Goal: Information Seeking & Learning: Check status

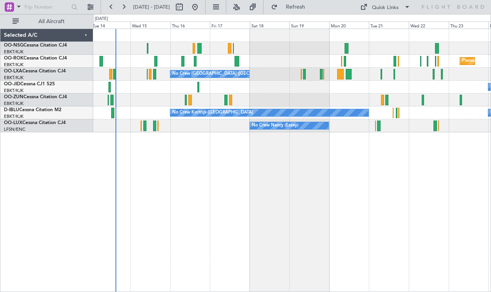
click at [295, 197] on div "Planned Maint Kortrijk-[GEOGRAPHIC_DATA] No Crew [GEOGRAPHIC_DATA] (Brussels Na…" at bounding box center [292, 161] width 398 height 264
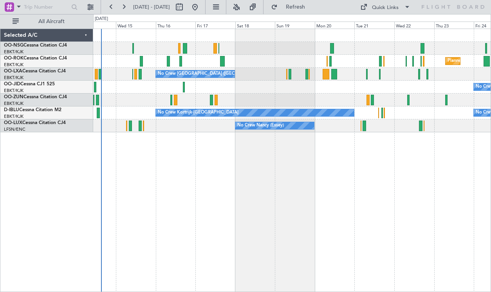
click at [404, 166] on div "Planned Maint Kortrijk-[GEOGRAPHIC_DATA] No Crew [GEOGRAPHIC_DATA] (Brussels Na…" at bounding box center [292, 161] width 398 height 264
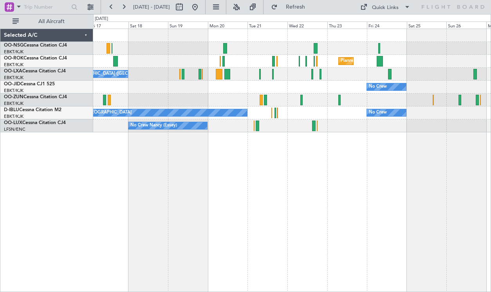
click at [294, 114] on div "No Crew No Crew Kortrijk-[GEOGRAPHIC_DATA]" at bounding box center [292, 113] width 398 height 13
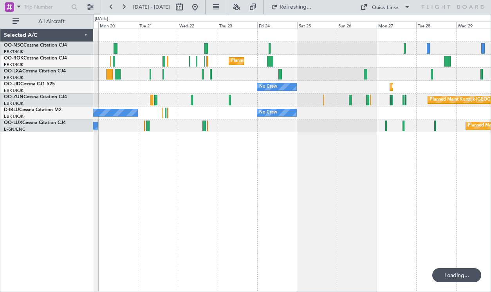
click at [277, 139] on div "Planned Maint Kortrijk-[GEOGRAPHIC_DATA] Planned Maint [GEOGRAPHIC_DATA]-[GEOGR…" at bounding box center [292, 161] width 398 height 264
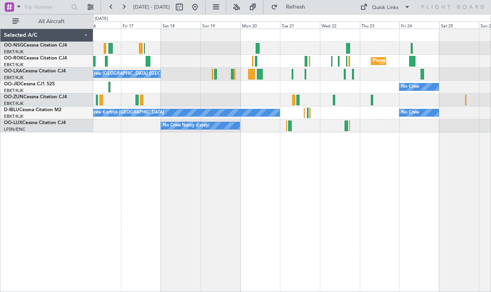
click at [357, 156] on div "Planned Maint Kortrijk-[GEOGRAPHIC_DATA] No Crew [GEOGRAPHIC_DATA] (Brussels Na…" at bounding box center [292, 161] width 398 height 264
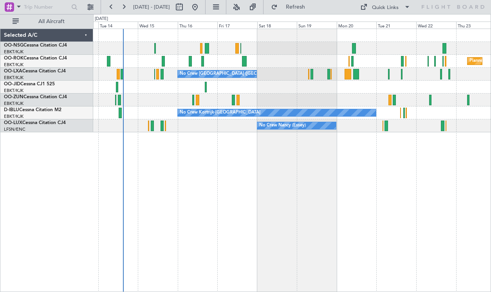
click at [303, 166] on div "Planned Maint Kortrijk-[GEOGRAPHIC_DATA] No Crew [GEOGRAPHIC_DATA] (Brussels Na…" at bounding box center [292, 161] width 398 height 264
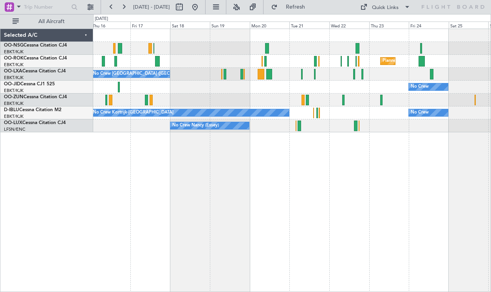
click at [286, 85] on div "No Crew Planned Maint [GEOGRAPHIC_DATA]-[GEOGRAPHIC_DATA]" at bounding box center [292, 87] width 398 height 13
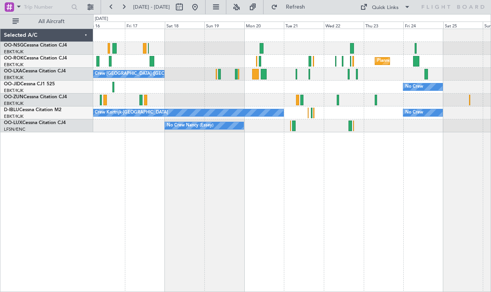
click at [252, 94] on div "Planned Maint Kortrijk-[GEOGRAPHIC_DATA] No Crew [GEOGRAPHIC_DATA] (Brussels Na…" at bounding box center [292, 80] width 398 height 103
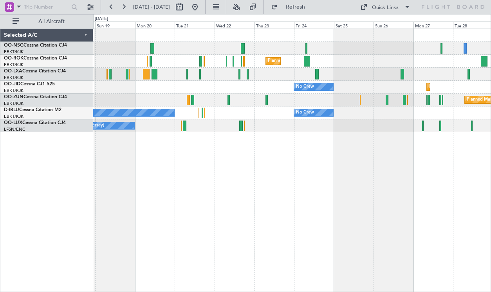
click at [266, 74] on div "No Crew [GEOGRAPHIC_DATA] ([GEOGRAPHIC_DATA] National)" at bounding box center [292, 74] width 398 height 13
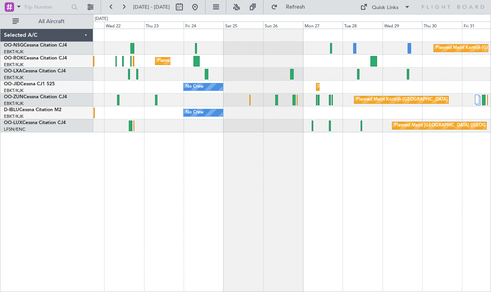
click at [274, 111] on div "No Crew No Crew Kortrijk-[GEOGRAPHIC_DATA]" at bounding box center [292, 113] width 398 height 13
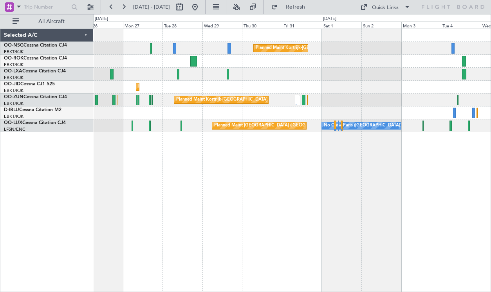
click at [237, 85] on div "Planned Maint Kortrijk-[GEOGRAPHIC_DATA] No Crew" at bounding box center [292, 87] width 398 height 13
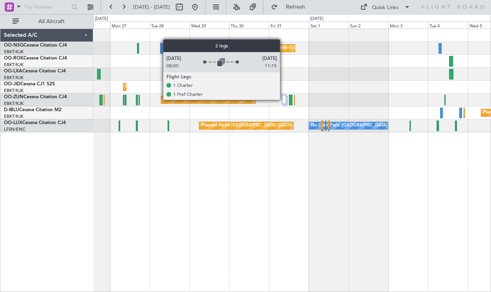
click at [284, 100] on div at bounding box center [284, 99] width 4 height 9
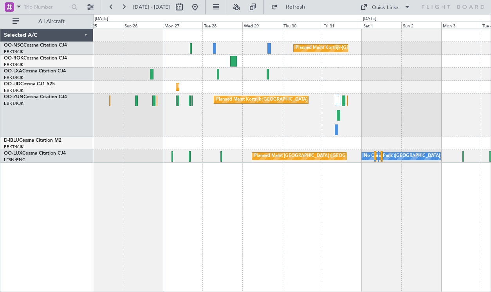
click at [361, 129] on div "Planned Maint Kortrijk-[GEOGRAPHIC_DATA]" at bounding box center [292, 116] width 398 height 44
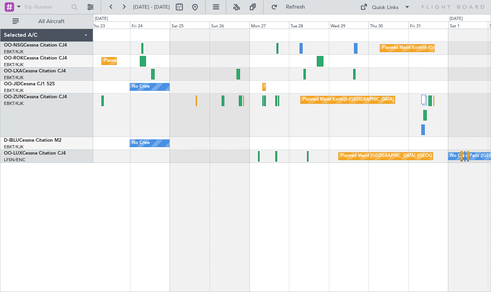
click at [322, 140] on div "Planned Maint Kortrijk-[GEOGRAPHIC_DATA] Planned Maint [GEOGRAPHIC_DATA]-[GEOGR…" at bounding box center [292, 96] width 398 height 134
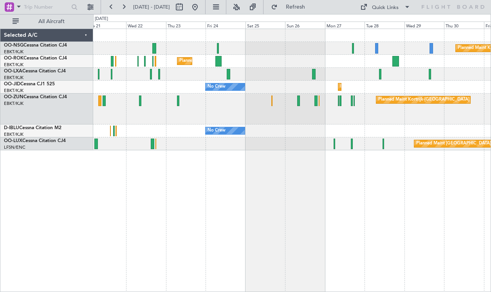
click at [370, 133] on div "No Crew No Crew Kortrijk-[GEOGRAPHIC_DATA]" at bounding box center [292, 131] width 398 height 13
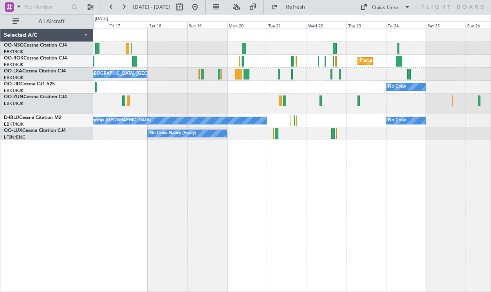
click at [400, 140] on div "Planned Maint Kortrijk-[GEOGRAPHIC_DATA] No Crew [GEOGRAPHIC_DATA] (Brussels Na…" at bounding box center [292, 84] width 398 height 111
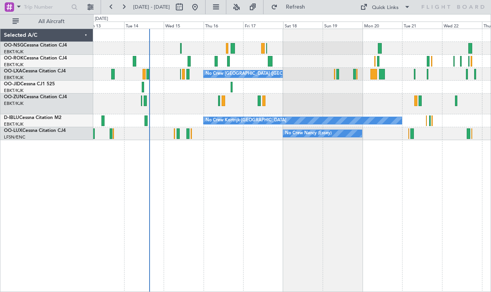
click at [324, 167] on div "Planned Maint Kortrijk-[GEOGRAPHIC_DATA] No Crew [GEOGRAPHIC_DATA] (Brussels Na…" at bounding box center [292, 161] width 398 height 264
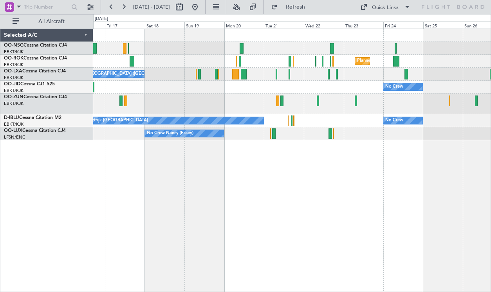
click at [307, 161] on div "Planned Maint Kortrijk-[GEOGRAPHIC_DATA] No Crew [GEOGRAPHIC_DATA] (Brussels Na…" at bounding box center [292, 161] width 398 height 264
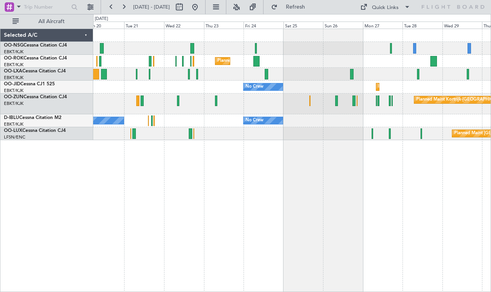
click at [202, 172] on div "Planned Maint Kortrijk-[GEOGRAPHIC_DATA] Planned Maint [GEOGRAPHIC_DATA]-[GEOGR…" at bounding box center [292, 161] width 398 height 264
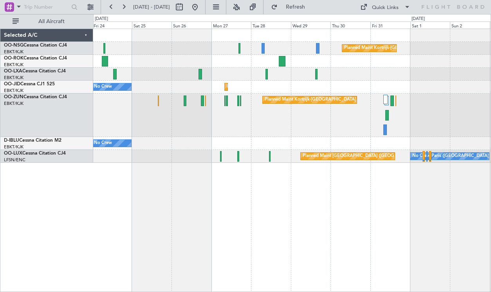
click at [225, 176] on div "Planned Maint Kortrijk-[GEOGRAPHIC_DATA] Planned Maint [GEOGRAPHIC_DATA]-[GEOGR…" at bounding box center [292, 161] width 398 height 264
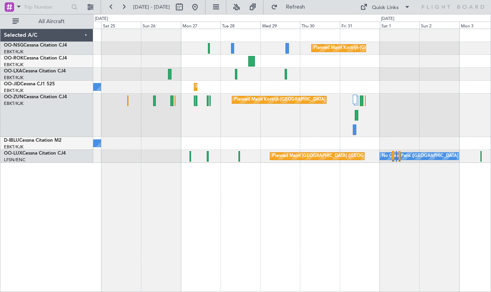
click at [357, 121] on div "Planned Maint Kortrijk-[GEOGRAPHIC_DATA]" at bounding box center [292, 116] width 398 height 44
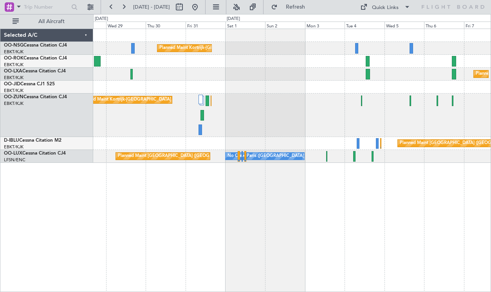
click at [298, 121] on div "Planned Maint Kortrijk-[GEOGRAPHIC_DATA]" at bounding box center [292, 116] width 398 height 44
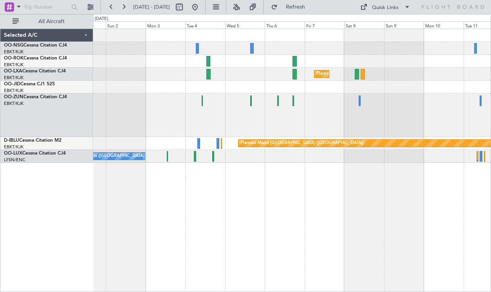
click at [254, 119] on div "Planned Maint Kortrijk-[GEOGRAPHIC_DATA]" at bounding box center [292, 116] width 398 height 44
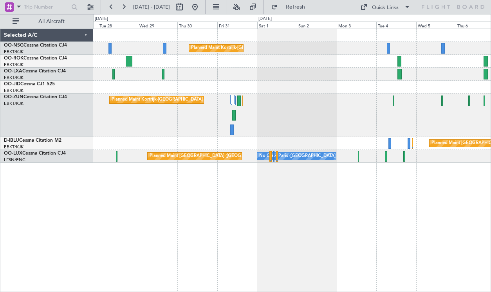
click at [404, 80] on div "Planned Maint Kortrijk-[GEOGRAPHIC_DATA] Planned Maint [GEOGRAPHIC_DATA]-[GEOGR…" at bounding box center [292, 96] width 398 height 134
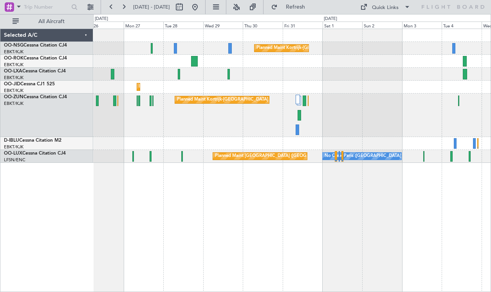
click at [371, 119] on div "Planned Maint Kortrijk-[GEOGRAPHIC_DATA]" at bounding box center [292, 116] width 398 height 44
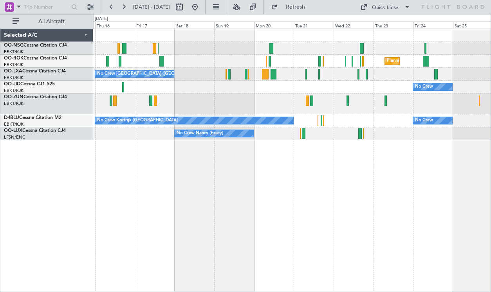
click at [345, 117] on div "Planned Maint Kortrijk-[GEOGRAPHIC_DATA] No Crew [GEOGRAPHIC_DATA] (Brussels Na…" at bounding box center [292, 84] width 398 height 111
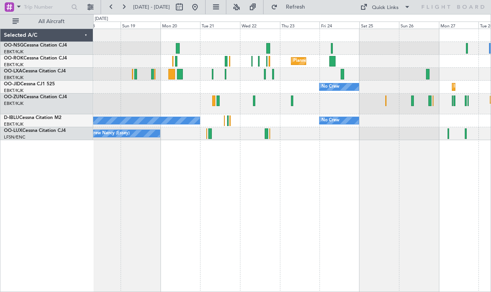
click at [313, 80] on div "No Crew [GEOGRAPHIC_DATA] ([GEOGRAPHIC_DATA] National)" at bounding box center [292, 74] width 398 height 13
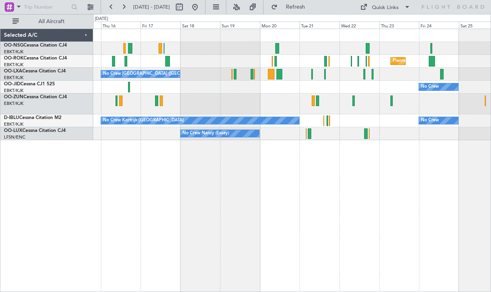
click at [375, 183] on div "Planned Maint Kortrijk-[GEOGRAPHIC_DATA] No Crew [GEOGRAPHIC_DATA] (Brussels Na…" at bounding box center [292, 161] width 398 height 264
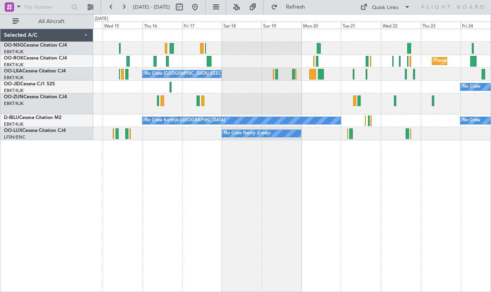
click at [363, 179] on div "Planned Maint Kortrijk-[GEOGRAPHIC_DATA] No Crew [GEOGRAPHIC_DATA] (Brussels Na…" at bounding box center [292, 161] width 398 height 264
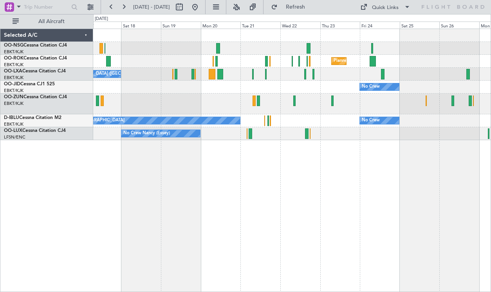
click at [214, 196] on div "Planned Maint Kortrijk-[GEOGRAPHIC_DATA] No Crew [GEOGRAPHIC_DATA] (Brussels Na…" at bounding box center [292, 161] width 398 height 264
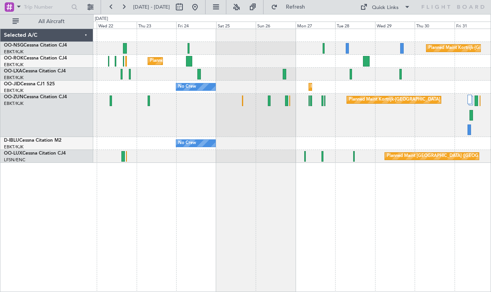
click at [198, 66] on div "Planned Maint Kortrijk-[GEOGRAPHIC_DATA]" at bounding box center [292, 61] width 398 height 13
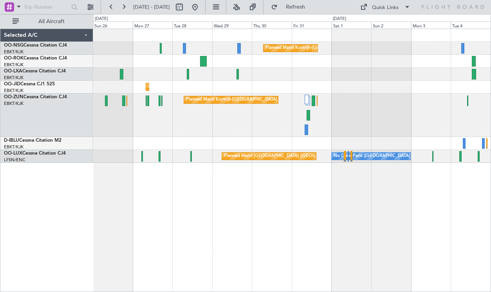
click at [212, 142] on div "No Crew Planned Maint [GEOGRAPHIC_DATA] ([GEOGRAPHIC_DATA])" at bounding box center [292, 143] width 398 height 13
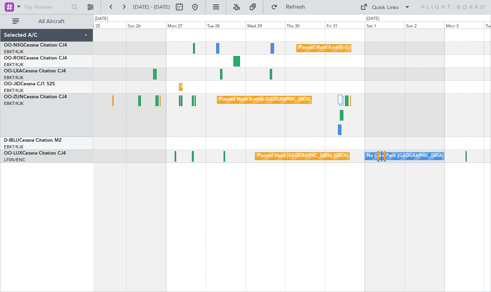
click at [319, 122] on div "Planned Maint Kortrijk-[GEOGRAPHIC_DATA]" at bounding box center [292, 116] width 398 height 44
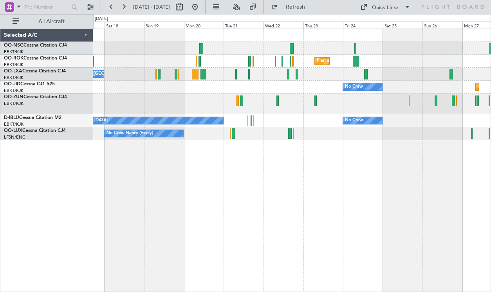
click at [332, 108] on div "Planned Maint Kortrijk-[GEOGRAPHIC_DATA]" at bounding box center [292, 104] width 398 height 21
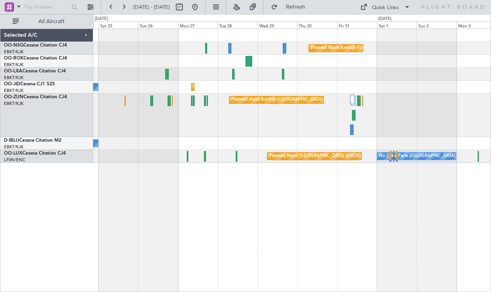
click at [158, 74] on div "Planned Maint Kortrijk-[GEOGRAPHIC_DATA] Planned Maint [GEOGRAPHIC_DATA]-[GEOGR…" at bounding box center [292, 96] width 398 height 134
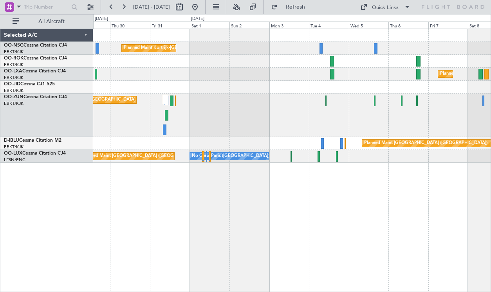
click at [164, 88] on div "Planned Maint Kortrijk-[GEOGRAPHIC_DATA]" at bounding box center [292, 87] width 398 height 13
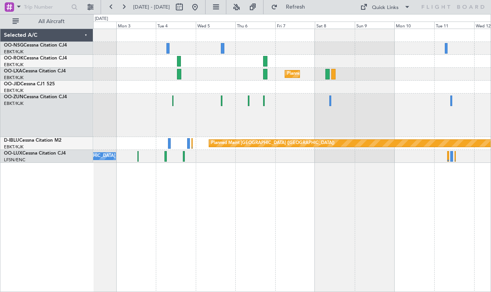
click at [289, 122] on div at bounding box center [292, 116] width 398 height 44
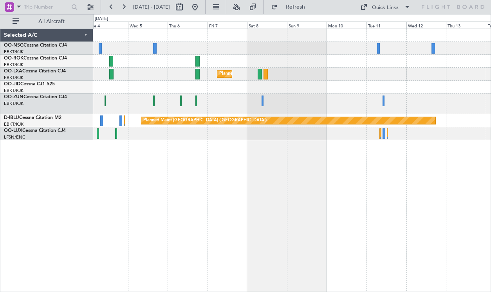
click at [316, 70] on div "Planned Maint Kortrijk-[GEOGRAPHIC_DATA] Planned Maint [GEOGRAPHIC_DATA] ([GEOG…" at bounding box center [292, 84] width 398 height 111
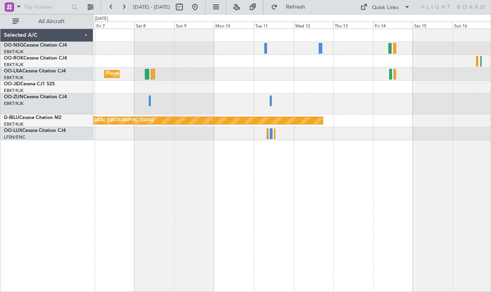
click at [415, 98] on div at bounding box center [292, 104] width 398 height 21
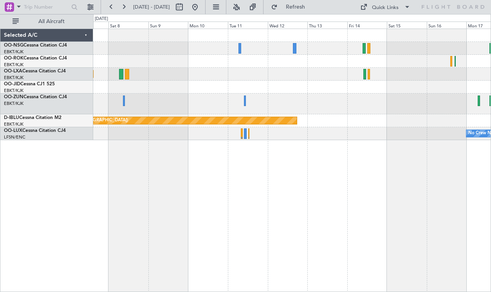
click at [228, 96] on div at bounding box center [292, 104] width 398 height 21
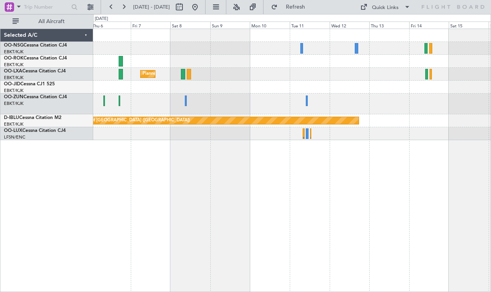
click at [394, 75] on div "Planned Maint Kortrijk-[GEOGRAPHIC_DATA] Planned Maint [GEOGRAPHIC_DATA] ([GEOG…" at bounding box center [292, 84] width 398 height 111
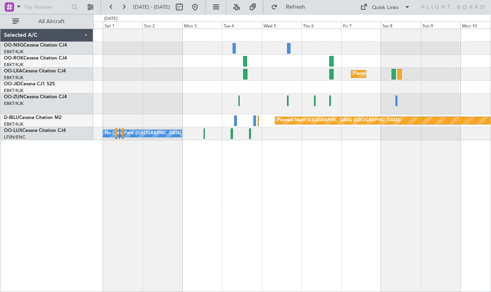
click at [461, 58] on div at bounding box center [292, 61] width 398 height 13
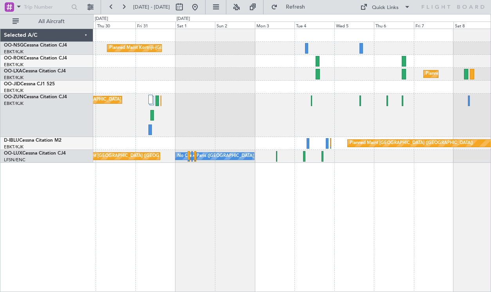
click at [472, 92] on div "Planned Maint Kortrijk-[GEOGRAPHIC_DATA] Planned Maint [GEOGRAPHIC_DATA]-[GEOGR…" at bounding box center [292, 96] width 398 height 134
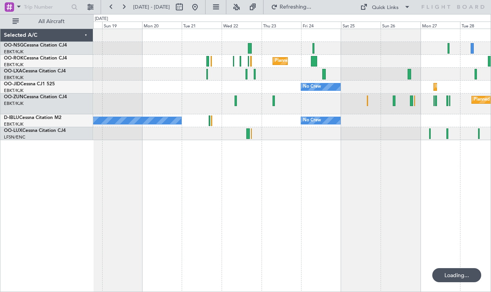
click at [427, 129] on div "Planned Maint Kortrijk-[GEOGRAPHIC_DATA] Planned Maint [GEOGRAPHIC_DATA]-[GEOGR…" at bounding box center [292, 84] width 398 height 111
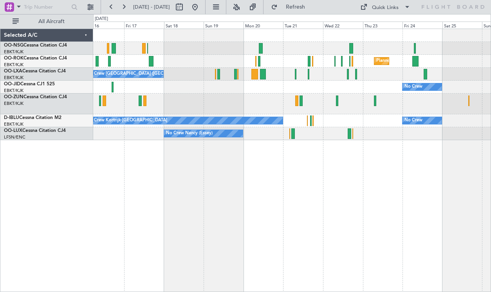
click at [330, 160] on div "Planned Maint Kortrijk-[GEOGRAPHIC_DATA] No Crew [GEOGRAPHIC_DATA] (Brussels Na…" at bounding box center [292, 161] width 398 height 264
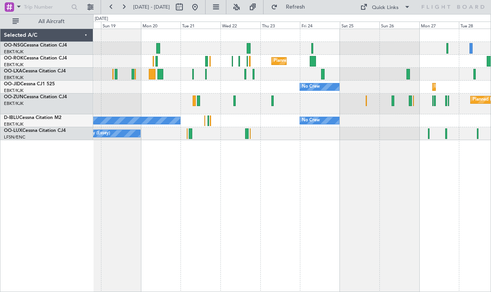
click at [90, 215] on div "Planned Maint Kortrijk-[GEOGRAPHIC_DATA] Planned Maint [GEOGRAPHIC_DATA]-[GEOGR…" at bounding box center [245, 153] width 491 height 278
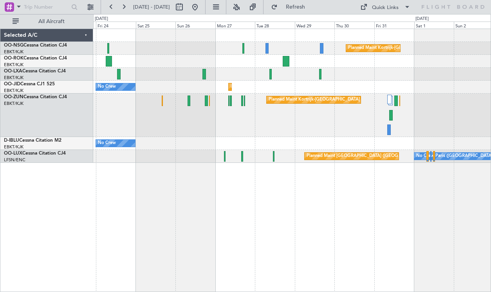
click at [226, 156] on div "Planned Maint Kortrijk-[GEOGRAPHIC_DATA] Planned Maint [GEOGRAPHIC_DATA]-[GEOGR…" at bounding box center [292, 161] width 398 height 264
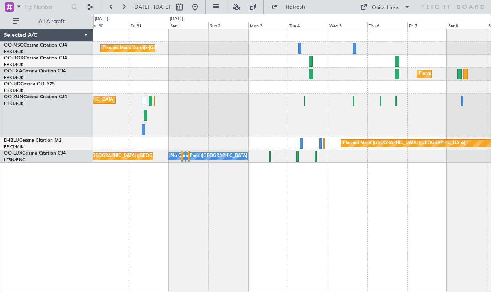
click at [169, 123] on div "Planned Maint Kortrijk-[GEOGRAPHIC_DATA]" at bounding box center [292, 116] width 398 height 44
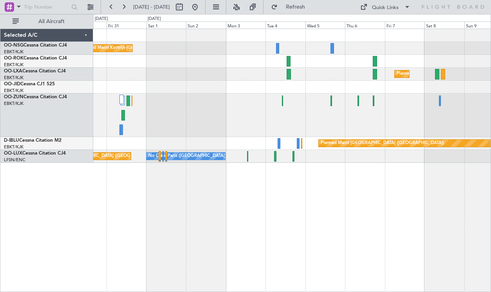
click at [191, 129] on div "Planned Maint Kortrijk-[GEOGRAPHIC_DATA] Planned Maint [GEOGRAPHIC_DATA]-[GEOGR…" at bounding box center [292, 96] width 398 height 134
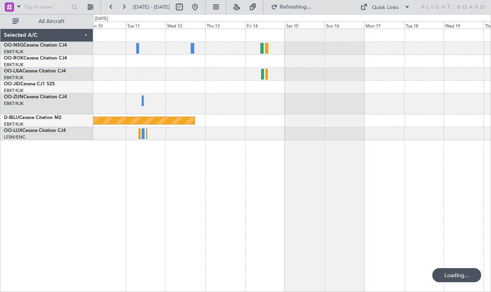
click at [108, 108] on div at bounding box center [292, 104] width 398 height 21
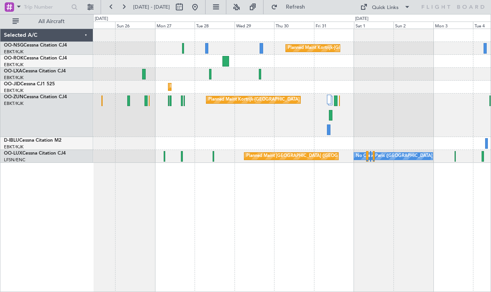
click at [471, 80] on div "Planned Maint Kortrijk-[GEOGRAPHIC_DATA] Planned Maint [GEOGRAPHIC_DATA]-[GEOGR…" at bounding box center [292, 96] width 398 height 134
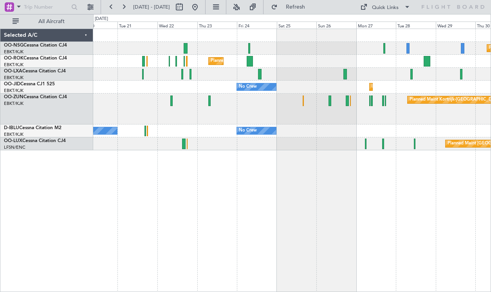
click at [350, 97] on div "Planned Maint Kortrijk-[GEOGRAPHIC_DATA]" at bounding box center [292, 109] width 398 height 31
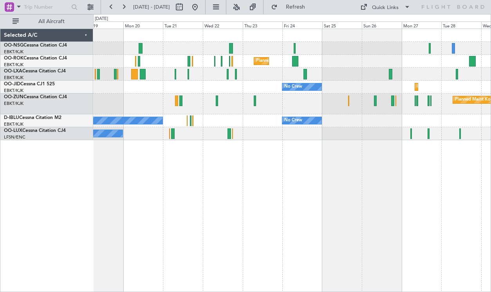
click at [315, 79] on div "Planned Maint Kortrijk-[GEOGRAPHIC_DATA] Planned Maint [GEOGRAPHIC_DATA]-[GEOGR…" at bounding box center [292, 84] width 398 height 111
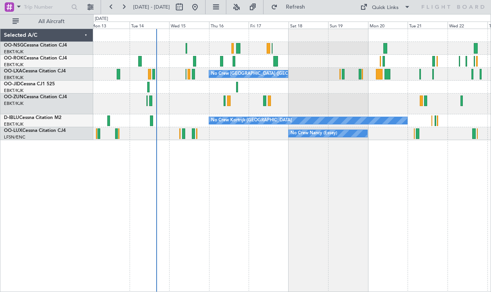
click at [298, 88] on div "No Crew" at bounding box center [292, 87] width 398 height 13
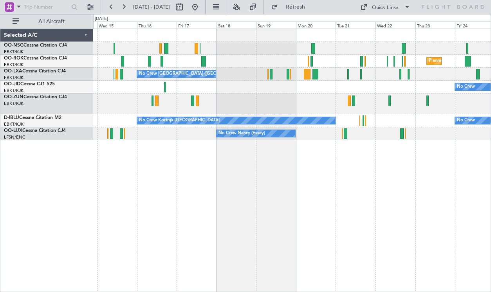
click at [207, 87] on div "No Crew Planned Maint [GEOGRAPHIC_DATA]-[GEOGRAPHIC_DATA]" at bounding box center [292, 87] width 398 height 13
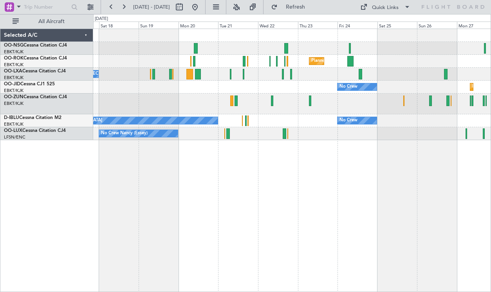
click at [320, 121] on div "Planned Maint Kortrijk-[GEOGRAPHIC_DATA] Planned Maint [GEOGRAPHIC_DATA]-[GEOGR…" at bounding box center [292, 84] width 398 height 111
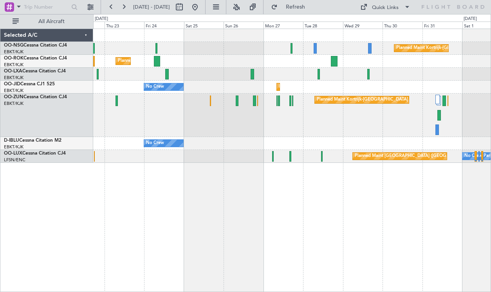
click at [292, 94] on div "Planned Maint Kortrijk-[GEOGRAPHIC_DATA] Planned Maint [GEOGRAPHIC_DATA]-[GEOGR…" at bounding box center [292, 96] width 398 height 134
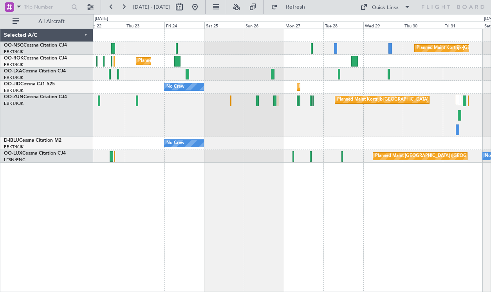
click at [485, 119] on div "Planned Maint Kortrijk-[GEOGRAPHIC_DATA] Planned Maint [GEOGRAPHIC_DATA]-[GEOGR…" at bounding box center [292, 96] width 398 height 134
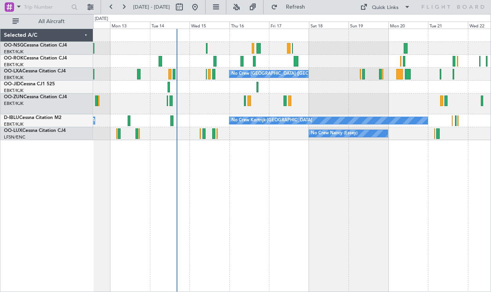
click at [431, 198] on div "Planned Maint Kortrijk-[GEOGRAPHIC_DATA] No Crew [GEOGRAPHIC_DATA] (Brussels Na…" at bounding box center [292, 161] width 398 height 264
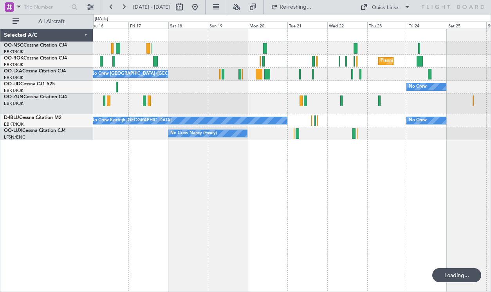
click at [224, 193] on div "Planned Maint Kortrijk-[GEOGRAPHIC_DATA] No Crew [GEOGRAPHIC_DATA] (Brussels Na…" at bounding box center [292, 161] width 398 height 264
click at [157, 203] on div "Planned Maint Kortrijk-[GEOGRAPHIC_DATA] No Crew [GEOGRAPHIC_DATA] (Brussels Na…" at bounding box center [292, 161] width 398 height 264
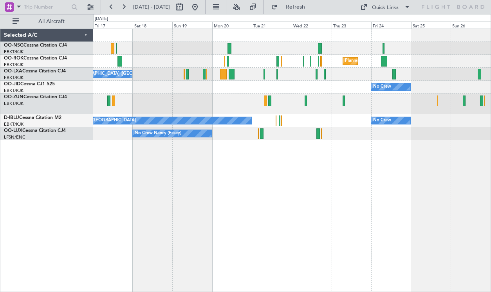
click at [283, 189] on div "Planned Maint Kortrijk-[GEOGRAPHIC_DATA] No Crew [GEOGRAPHIC_DATA] (Brussels Na…" at bounding box center [292, 161] width 398 height 264
click at [385, 7] on div "Quick Links" at bounding box center [385, 8] width 27 height 8
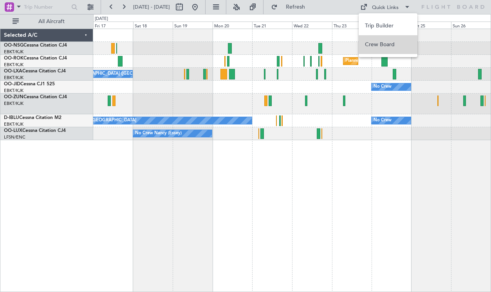
click at [383, 45] on button "Crew Board" at bounding box center [388, 44] width 59 height 19
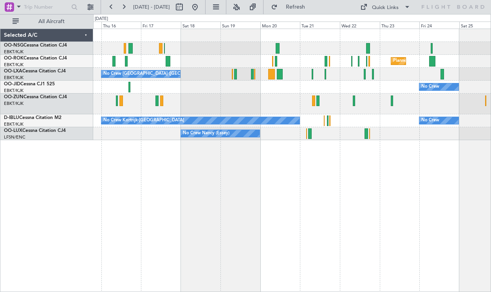
click at [262, 215] on div "Planned Maint Kortrijk-[GEOGRAPHIC_DATA] No Crew [GEOGRAPHIC_DATA] (Brussels Na…" at bounding box center [292, 161] width 398 height 264
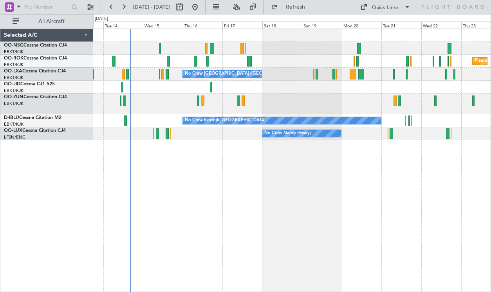
click at [221, 212] on div "Planned Maint Kortrijk-[GEOGRAPHIC_DATA] No Crew [GEOGRAPHIC_DATA] (Brussels Na…" at bounding box center [292, 161] width 398 height 264
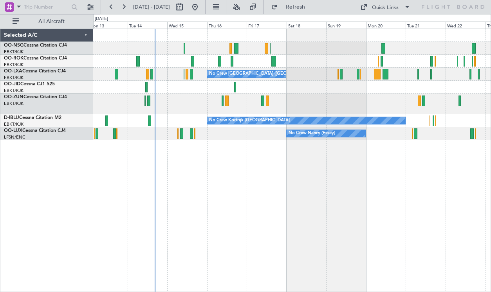
click at [383, 203] on div "Planned Maint Kortrijk-[GEOGRAPHIC_DATA] No Crew [GEOGRAPHIC_DATA] (Brussels Na…" at bounding box center [292, 161] width 398 height 264
click at [366, 94] on div "Planned Maint Kortrijk-[GEOGRAPHIC_DATA] No Crew [GEOGRAPHIC_DATA] (Brussels Na…" at bounding box center [292, 84] width 398 height 111
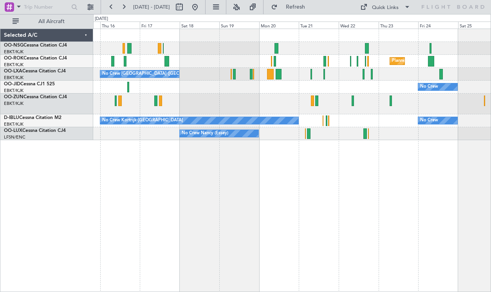
click at [279, 100] on div "Planned Maint Kortrijk-[GEOGRAPHIC_DATA]" at bounding box center [292, 104] width 398 height 21
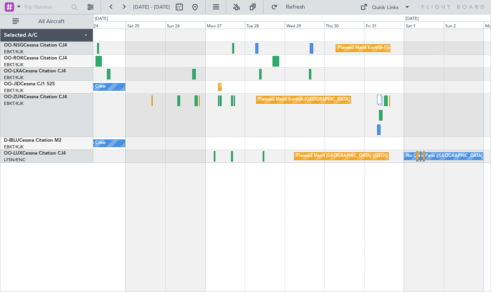
click at [158, 239] on div "Planned Maint Kortrijk-[GEOGRAPHIC_DATA] Planned Maint [GEOGRAPHIC_DATA]-[GEOGR…" at bounding box center [292, 161] width 398 height 264
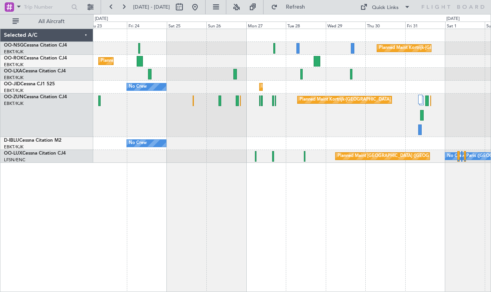
click at [344, 163] on div "Planned Maint Kortrijk-[GEOGRAPHIC_DATA] Planned Maint [GEOGRAPHIC_DATA]-[GEOGR…" at bounding box center [292, 161] width 398 height 264
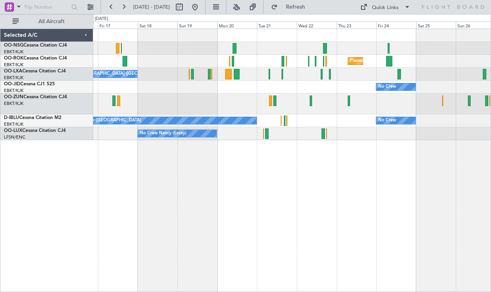
click at [297, 191] on div "Planned Maint Kortrijk-[GEOGRAPHIC_DATA] No Crew [GEOGRAPHIC_DATA] (Brussels Na…" at bounding box center [292, 161] width 398 height 264
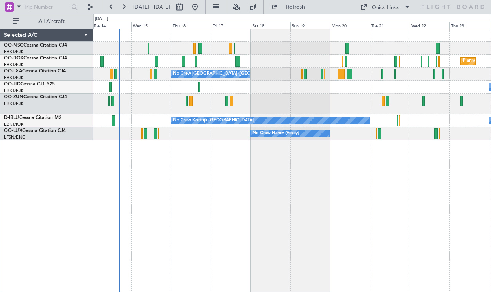
click at [329, 184] on div "Planned Maint Kortrijk-[GEOGRAPHIC_DATA] No Crew [GEOGRAPHIC_DATA] (Brussels Na…" at bounding box center [292, 161] width 398 height 264
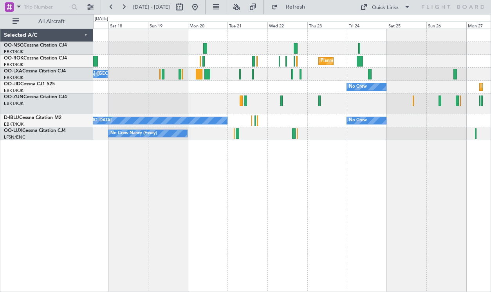
click at [182, 96] on div "Planned Maint Kortrijk-[GEOGRAPHIC_DATA]" at bounding box center [292, 104] width 398 height 21
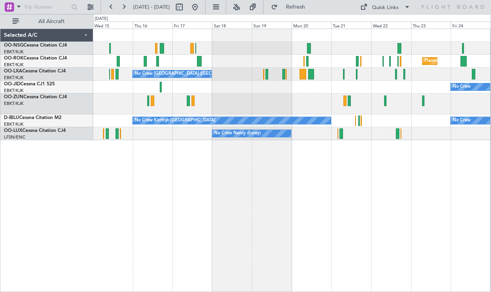
click at [395, 89] on div "No Crew Planned Maint [GEOGRAPHIC_DATA]-[GEOGRAPHIC_DATA]" at bounding box center [292, 87] width 398 height 13
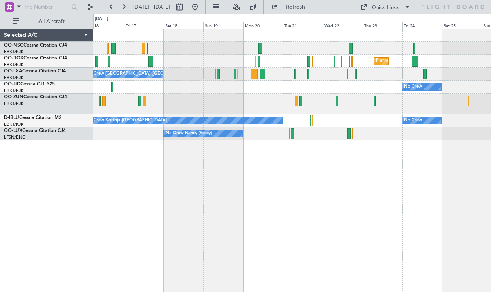
click at [169, 76] on div "Planned Maint Kortrijk-[GEOGRAPHIC_DATA] No Crew [GEOGRAPHIC_DATA] (Brussels Na…" at bounding box center [292, 84] width 398 height 111
